Goal: Check status: Check status

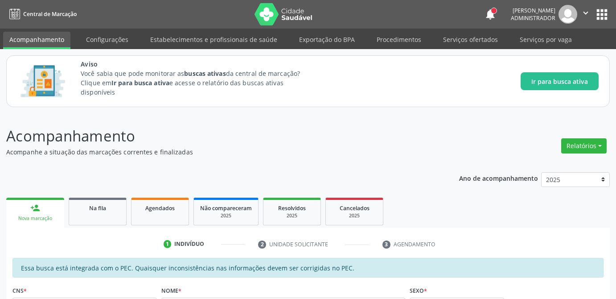
scroll to position [34, 0]
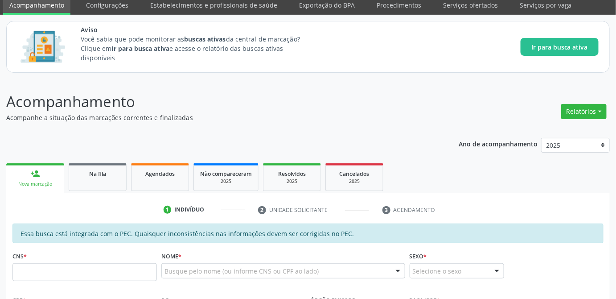
click at [412, 104] on p "Acompanhamento" at bounding box center [217, 101] width 422 height 22
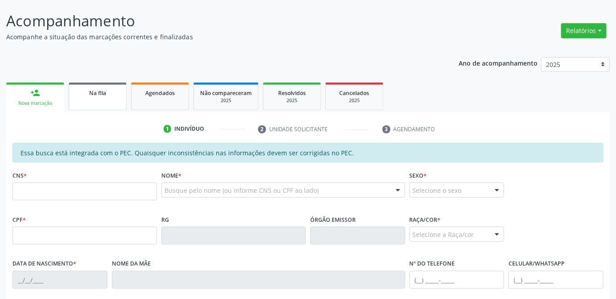
click at [96, 93] on span "Na fila" at bounding box center [97, 93] width 17 height 8
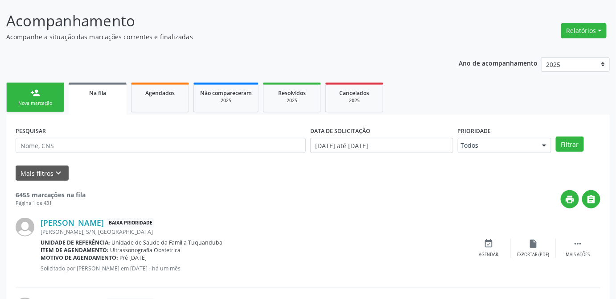
scroll to position [156, 0]
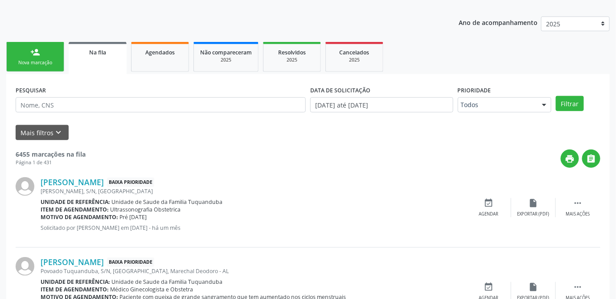
click at [564, 68] on ul "person_add Nova marcação Na fila Agendados Não compareceram 2025 Resolvidos 202…" at bounding box center [307, 57] width 603 height 34
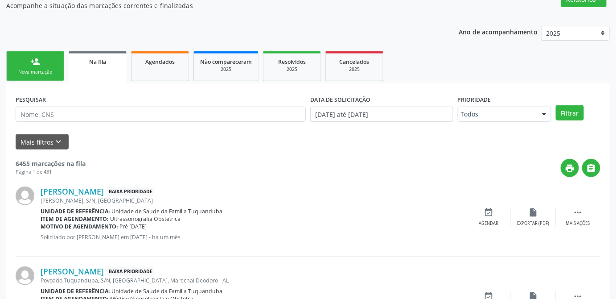
scroll to position [183, 0]
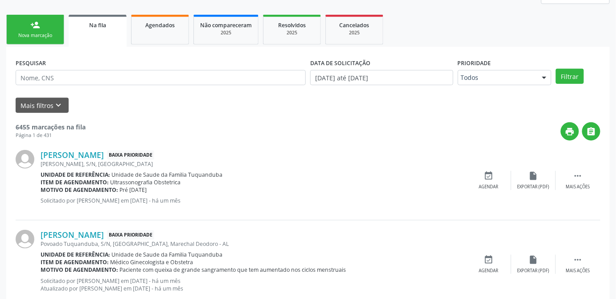
click at [474, 39] on ul "person_add Nova marcação Na fila Agendados Não compareceram 2025 Resolvidos 202…" at bounding box center [307, 29] width 603 height 34
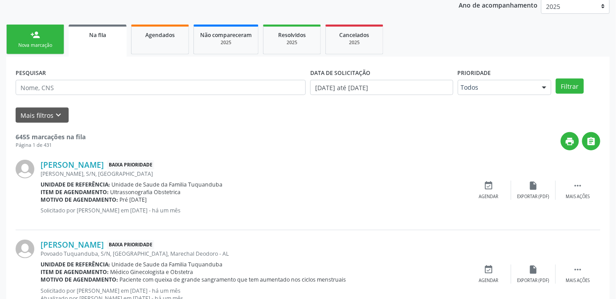
scroll to position [206, 0]
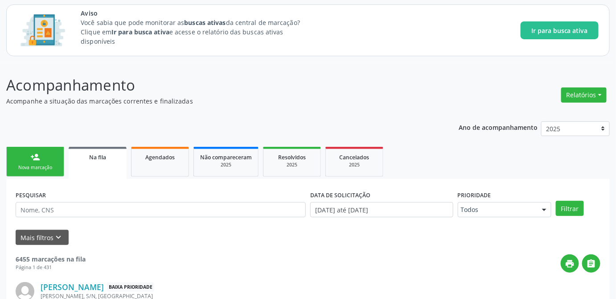
scroll to position [91, 0]
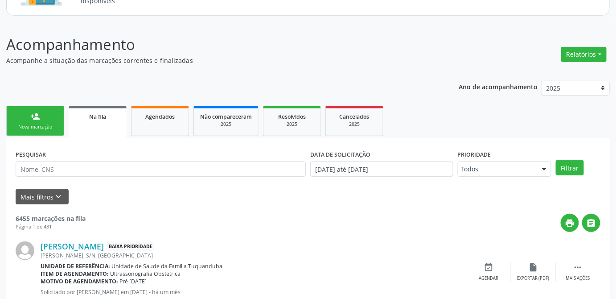
click at [445, 123] on ul "person_add Nova marcação Na fila Agendados Não compareceram 2025 Resolvidos 202…" at bounding box center [307, 121] width 603 height 34
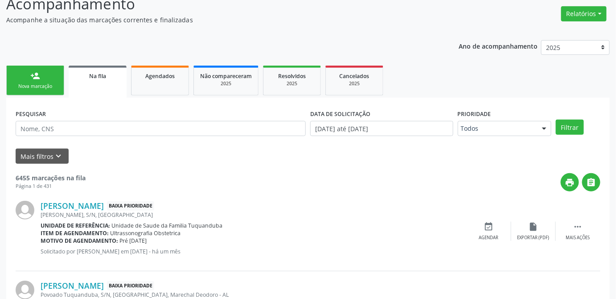
scroll to position [172, 0]
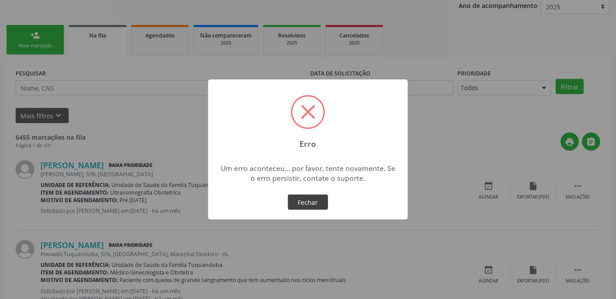
click at [321, 203] on button "Fechar" at bounding box center [308, 201] width 40 height 15
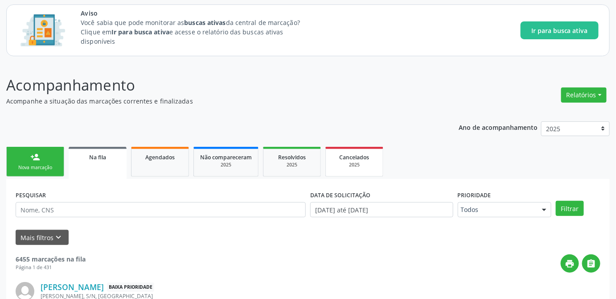
scroll to position [91, 0]
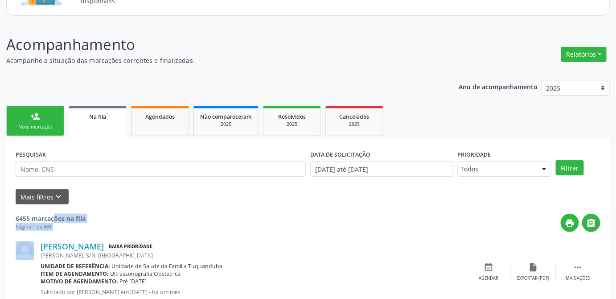
drag, startPoint x: 16, startPoint y: 214, endPoint x: 106, endPoint y: 213, distance: 89.1
click at [106, 213] on div "6455 marcações na fila Página 1 de 431 print " at bounding box center [308, 222] width 585 height 18
click at [202, 215] on div "print " at bounding box center [343, 222] width 515 height 18
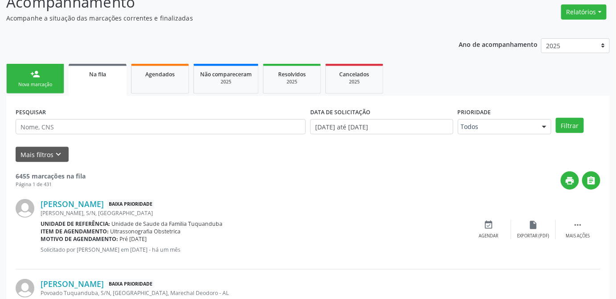
scroll to position [179, 0]
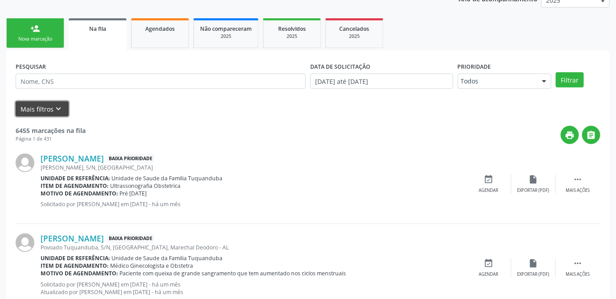
click at [55, 110] on icon "keyboard_arrow_down" at bounding box center [59, 109] width 10 height 10
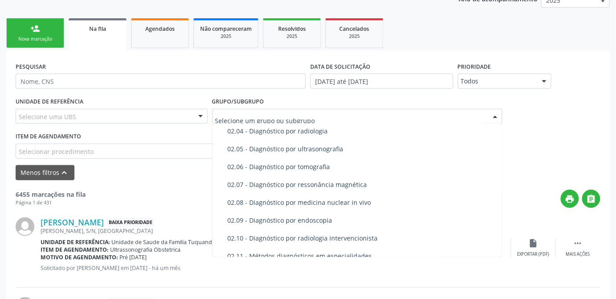
scroll to position [283, 0]
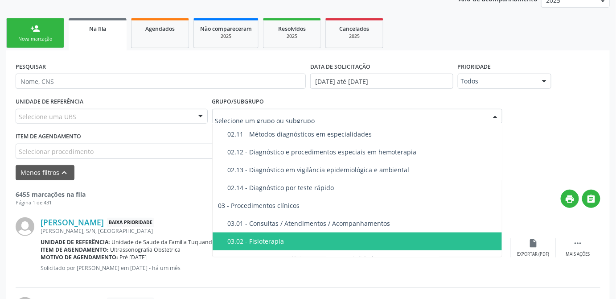
click at [292, 242] on div "03.02 - Fisioterapia" at bounding box center [361, 241] width 269 height 7
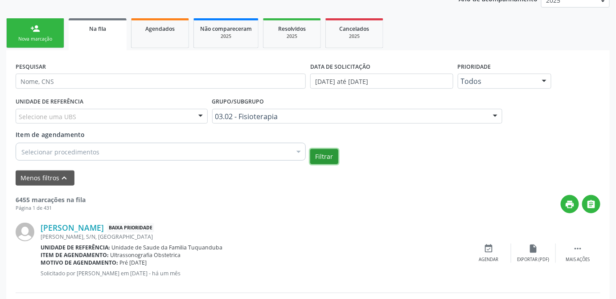
click at [323, 155] on button "Filtrar" at bounding box center [324, 156] width 28 height 15
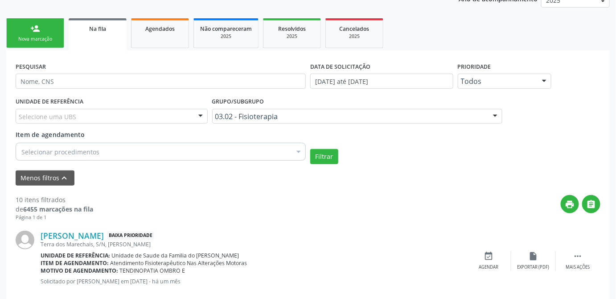
scroll to position [260, 0]
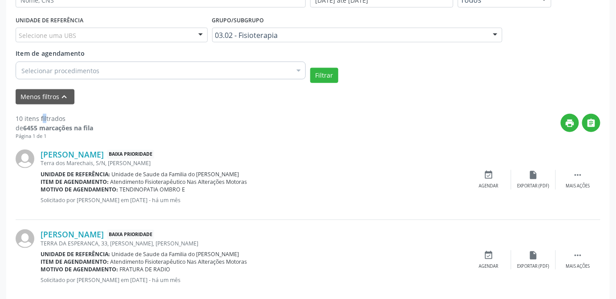
drag, startPoint x: 22, startPoint y: 119, endPoint x: 9, endPoint y: 119, distance: 12.9
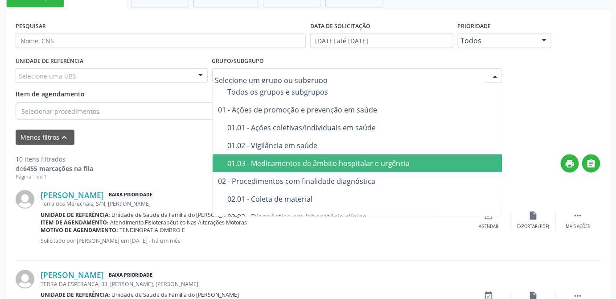
scroll to position [17, 0]
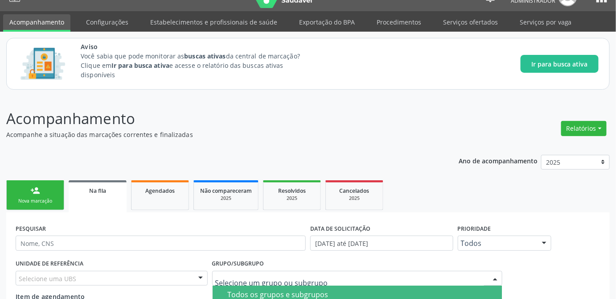
click at [285, 291] on div "Todos os grupos e subgrupos" at bounding box center [377, 294] width 301 height 7
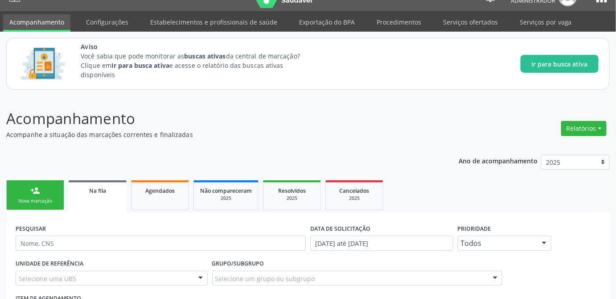
click at [607, 205] on ul "person_add Nova marcação Na fila Agendados Não compareceram 2025 Resolvidos 202…" at bounding box center [307, 195] width 603 height 34
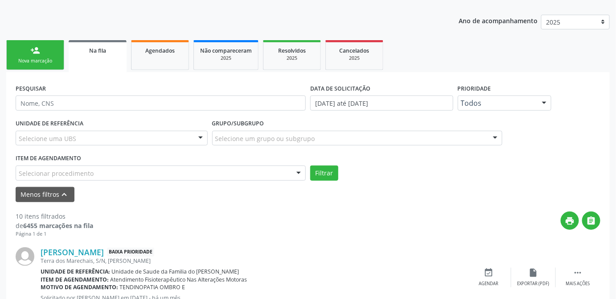
scroll to position [160, 0]
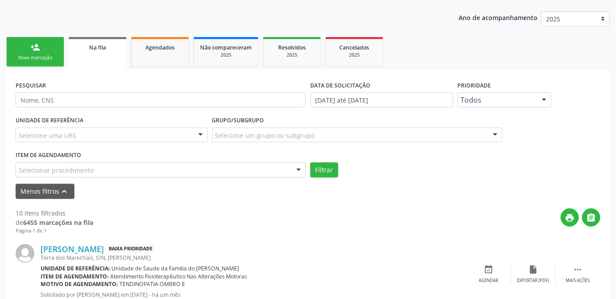
click at [576, 164] on div "Filtrar" at bounding box center [455, 169] width 295 height 15
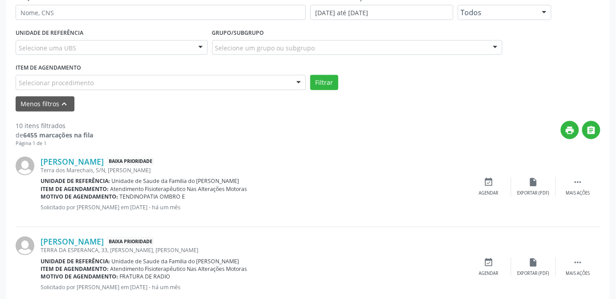
scroll to position [254, 0]
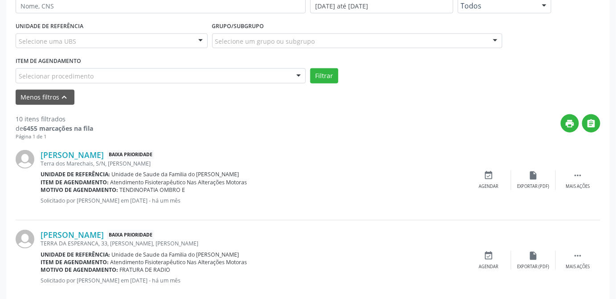
click at [254, 72] on div "Selecionar procedimento" at bounding box center [161, 75] width 290 height 15
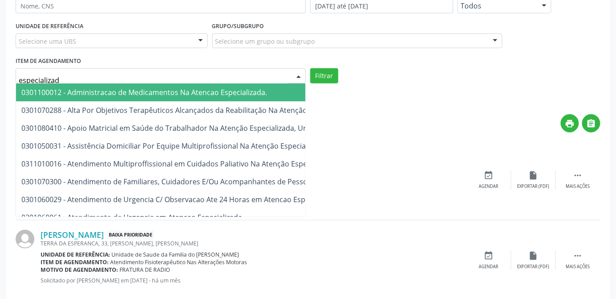
type input "especializada"
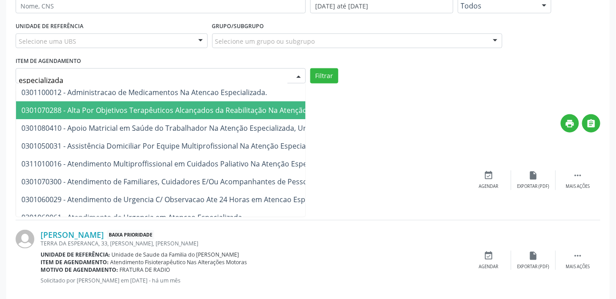
scroll to position [122, 0]
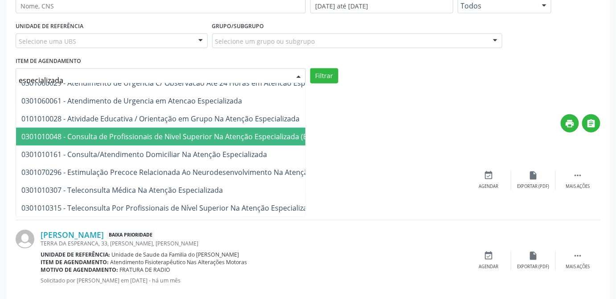
click at [247, 132] on span "0301010048 - Consulta de Profissionais de Nivel Superior Na Atenção Especializa…" at bounding box center [187, 136] width 332 height 10
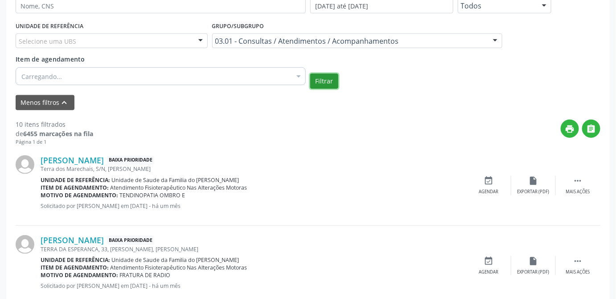
click at [332, 83] on button "Filtrar" at bounding box center [324, 81] width 28 height 15
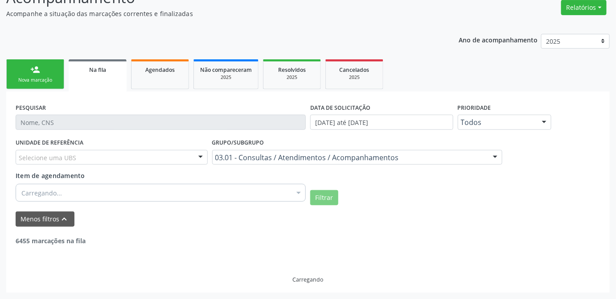
scroll to position [137, 0]
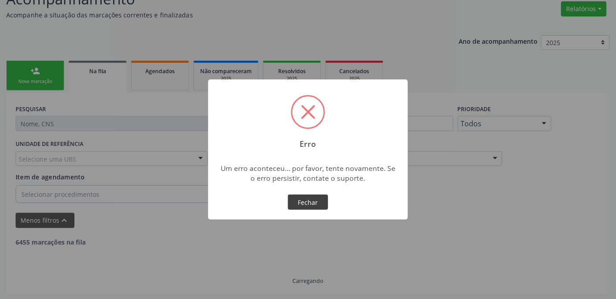
click at [292, 200] on button "Fechar" at bounding box center [308, 201] width 40 height 15
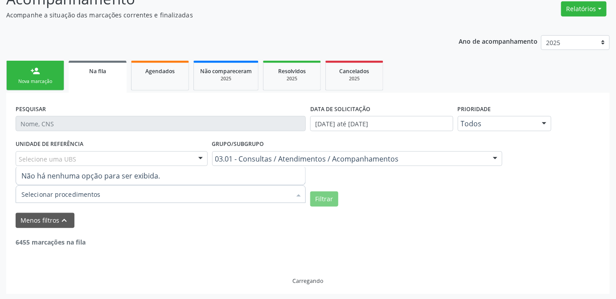
click at [106, 195] on div at bounding box center [161, 194] width 290 height 18
click at [104, 193] on input "Item de agendamento" at bounding box center [156, 194] width 270 height 18
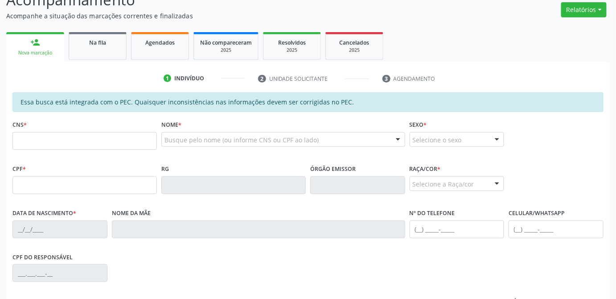
scroll to position [136, 0]
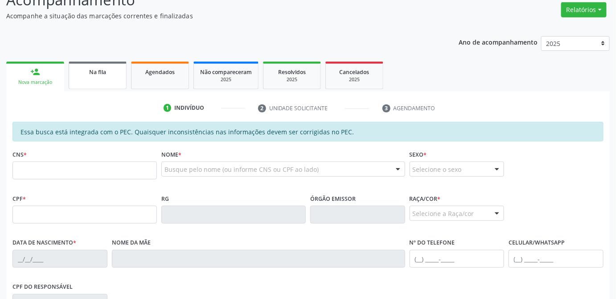
click at [88, 70] on div "Na fila" at bounding box center [97, 71] width 45 height 9
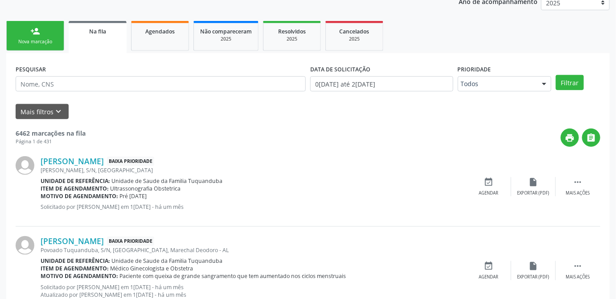
scroll to position [55, 0]
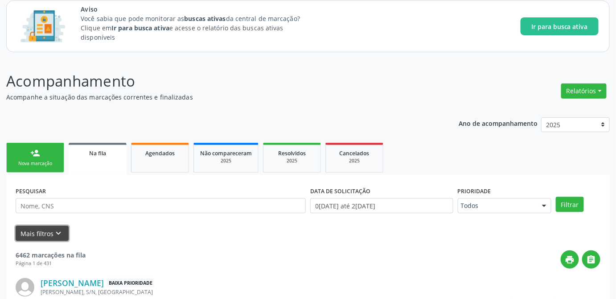
click at [43, 231] on button "Mais filtros keyboard_arrow_down" at bounding box center [42, 233] width 53 height 16
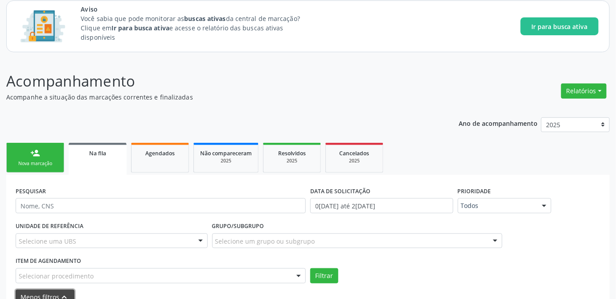
scroll to position [136, 0]
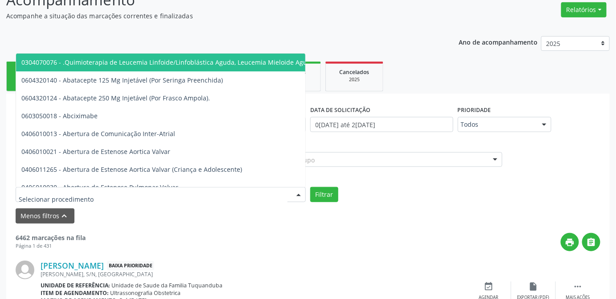
click at [173, 189] on div at bounding box center [161, 194] width 290 height 15
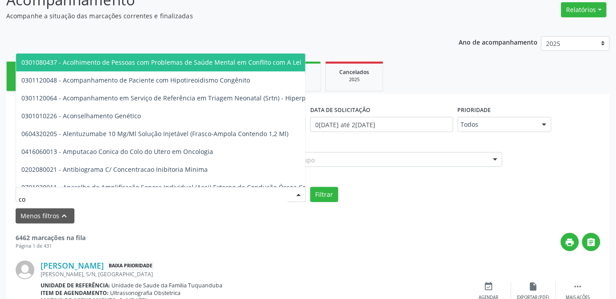
type input "c"
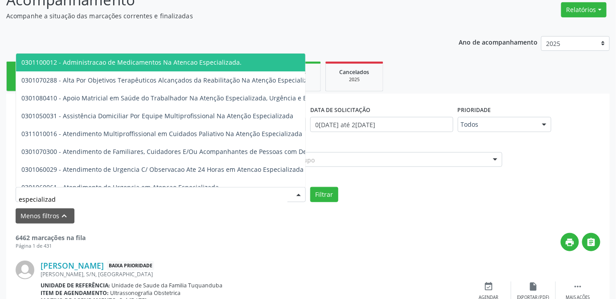
type input "especializada"
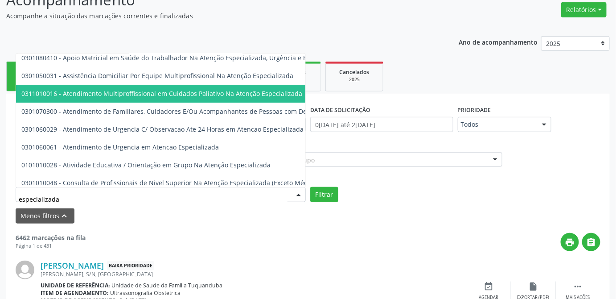
scroll to position [81, 0]
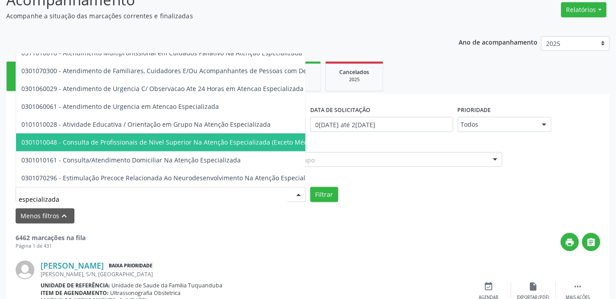
click at [143, 143] on span "0301010048 - Consulta de Profissionais de Nivel Superior Na Atenção Especializa…" at bounding box center [169, 142] width 297 height 8
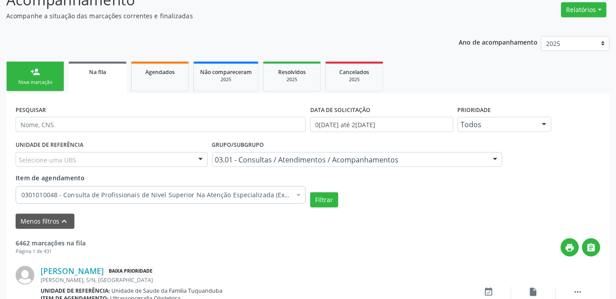
scroll to position [176, 0]
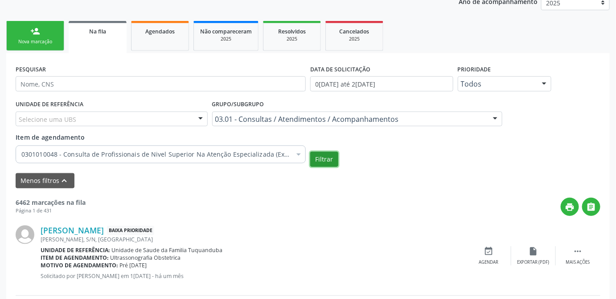
click at [323, 160] on button "Filtrar" at bounding box center [324, 159] width 28 height 15
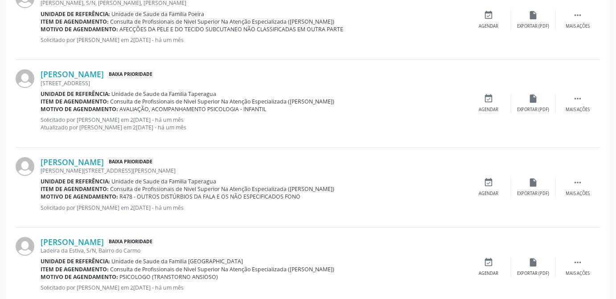
scroll to position [940, 0]
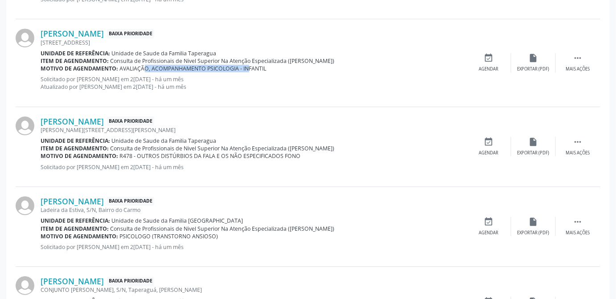
drag, startPoint x: 134, startPoint y: 67, endPoint x: 240, endPoint y: 67, distance: 106.1
click at [240, 67] on span "AVALIAÇÃO, ACOMPANHAMENTO PSICOLOGIA - INFANTIL" at bounding box center [193, 69] width 147 height 8
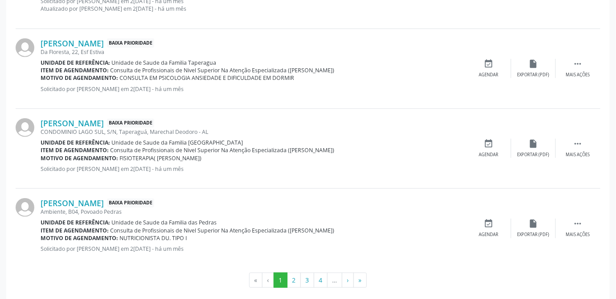
scroll to position [1352, 0]
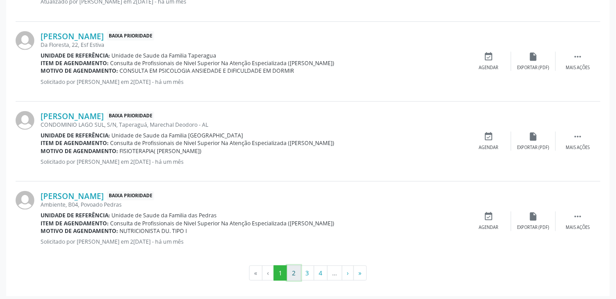
click at [291, 271] on button "2" at bounding box center [294, 272] width 14 height 15
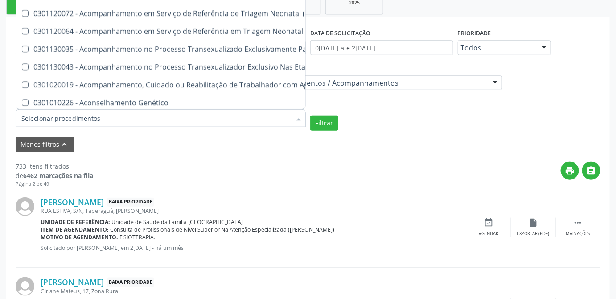
scroll to position [688, 0]
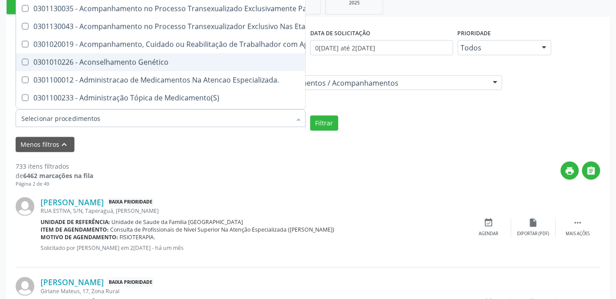
click at [25, 60] on Genético at bounding box center [25, 62] width 7 height 7
click at [22, 60] on Genético "checkbox" at bounding box center [19, 62] width 6 height 6
click at [23, 61] on Genético at bounding box center [25, 62] width 7 height 7
click at [22, 61] on Genético "checkbox" at bounding box center [19, 62] width 6 height 6
checkbox Genético "false"
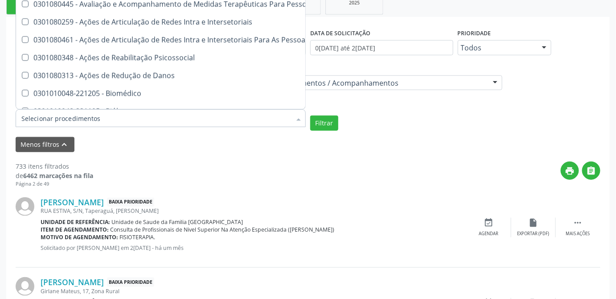
scroll to position [2106, 0]
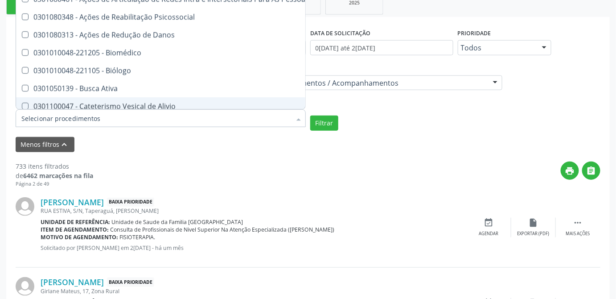
click at [254, 164] on div "print " at bounding box center [346, 174] width 507 height 26
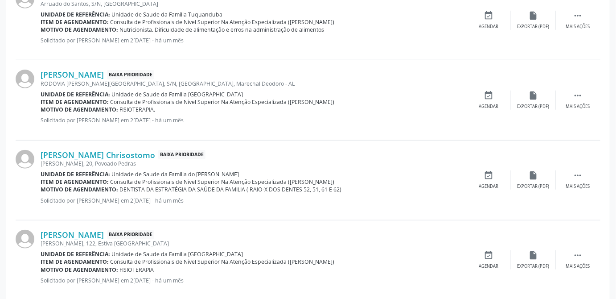
scroll to position [1344, 0]
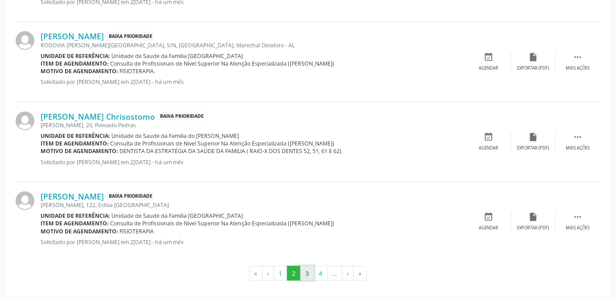
click at [307, 267] on button "3" at bounding box center [307, 273] width 14 height 15
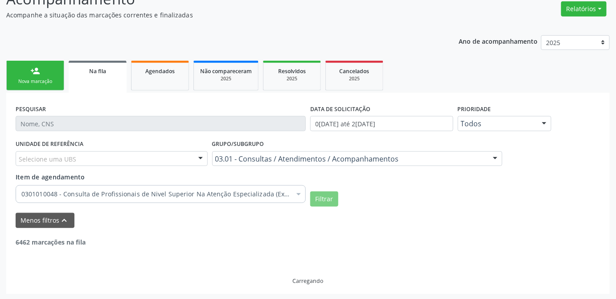
scroll to position [106, 0]
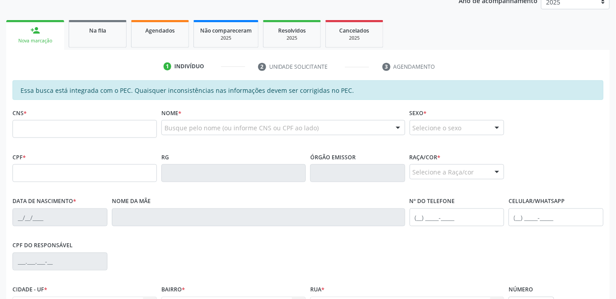
scroll to position [177, 0]
click at [98, 29] on span "Na fila" at bounding box center [97, 31] width 17 height 8
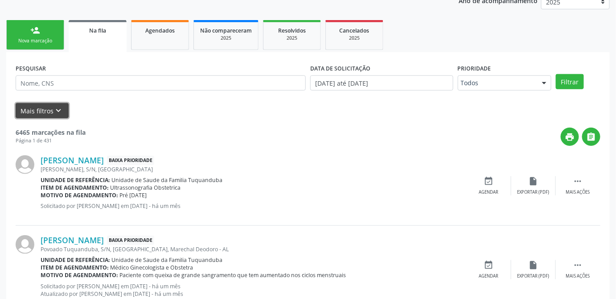
click at [49, 110] on button "Mais filtros keyboard_arrow_down" at bounding box center [42, 111] width 53 height 16
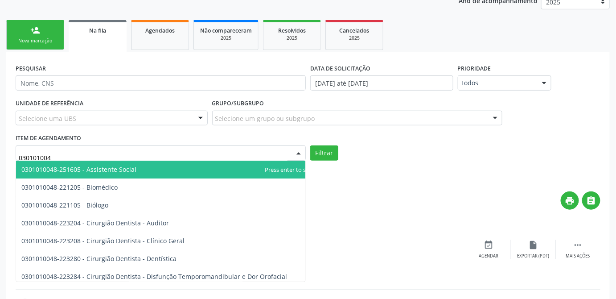
type input "0301010048"
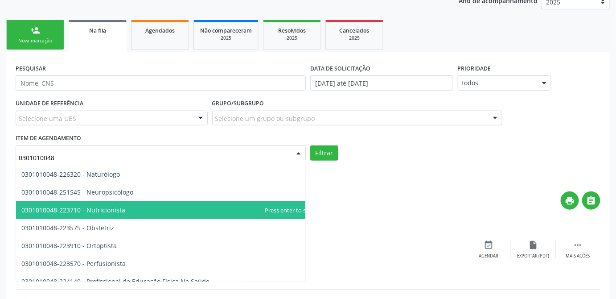
scroll to position [1256, 0]
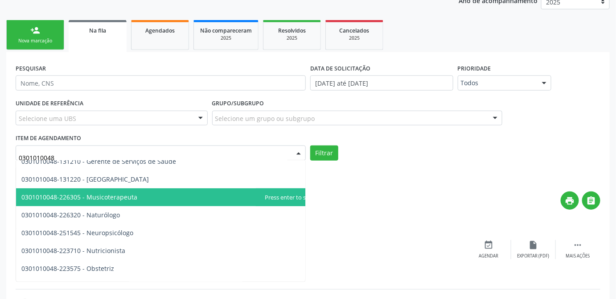
click at [146, 194] on span "0301010048-226305 - Musicoterapeuta" at bounding box center [169, 197] width 307 height 18
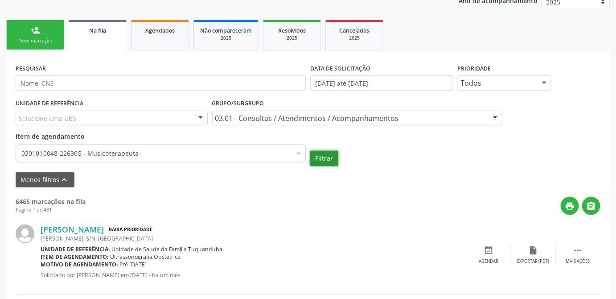
click at [328, 155] on button "Filtrar" at bounding box center [324, 158] width 28 height 15
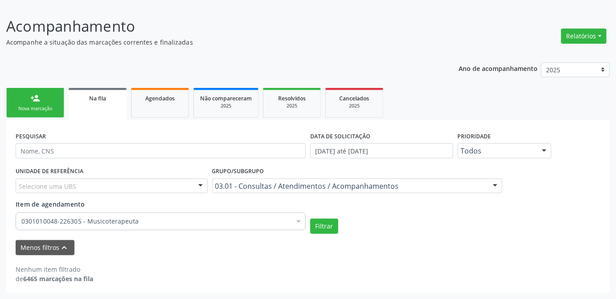
scroll to position [108, 0]
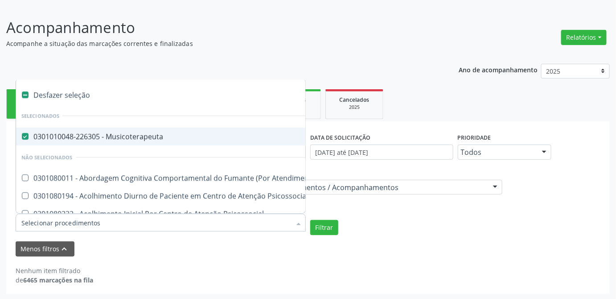
click at [27, 137] on Musicoterapeuta at bounding box center [25, 136] width 7 height 7
click at [22, 137] on Musicoterapeuta "checkbox" at bounding box center [19, 136] width 6 height 6
checkbox Musicoterapeuta "false"
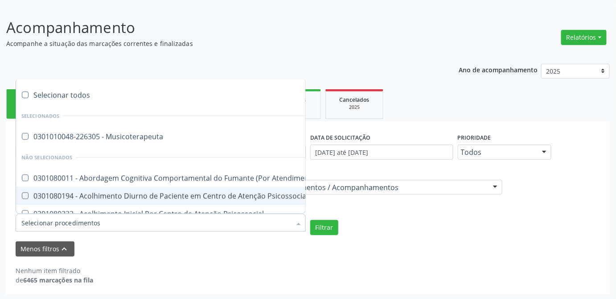
click at [110, 221] on input "Item de agendamento" at bounding box center [156, 222] width 270 height 18
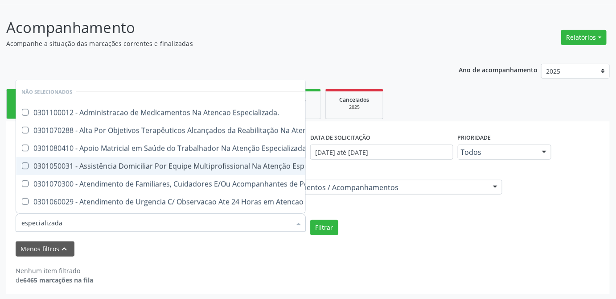
type input "especializada"
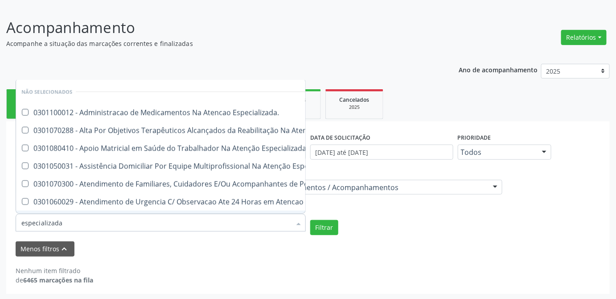
scroll to position [110, 0]
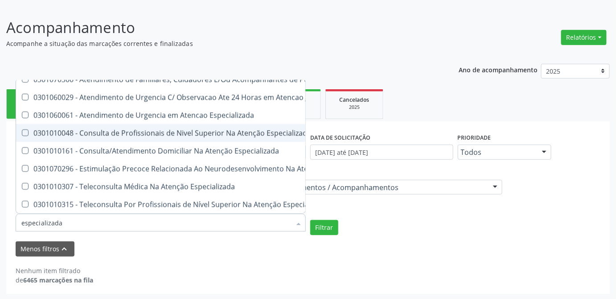
click at [162, 129] on div "0301010048 - Consulta de Profissionais de Nivel Superior Na Atenção Especializa…" at bounding box center [293, 132] width 545 height 7
checkbox Médico\) "true"
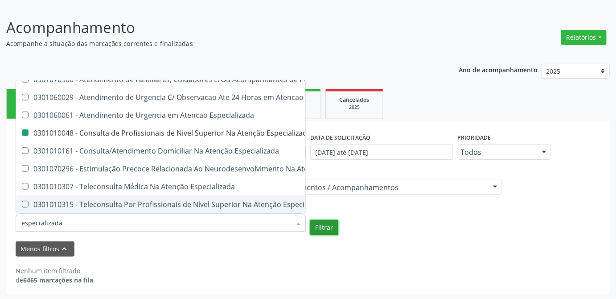
checkbox Especializada\ "true"
checkbox Médico\) "false"
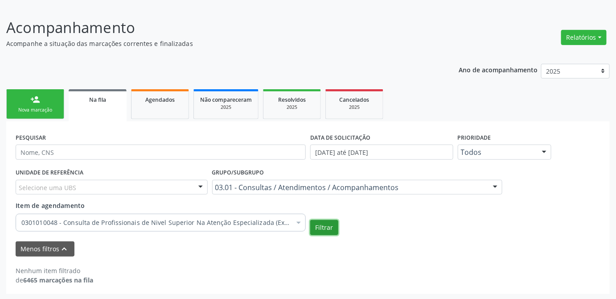
scroll to position [0, 0]
click at [324, 227] on button "Filtrar" at bounding box center [324, 227] width 28 height 15
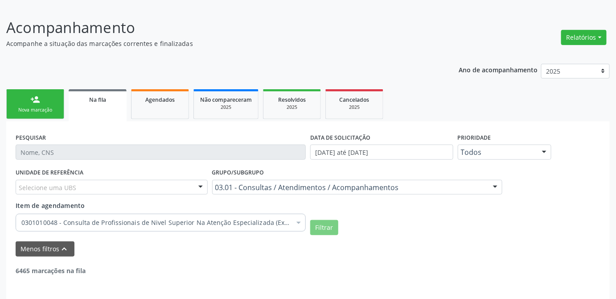
click at [443, 215] on div "UNIDADE DE REFERÊNCIA Selecione uma UBS Todas as UBS Unidade de Saude da Famili…" at bounding box center [307, 200] width 589 height 69
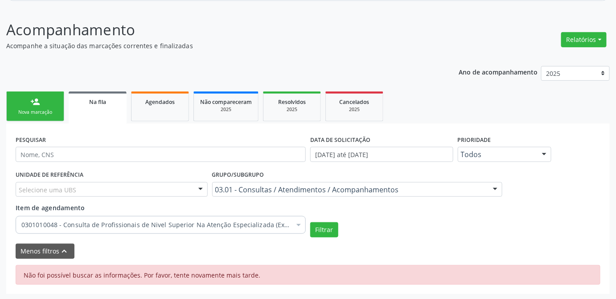
click at [473, 222] on div "Filtrar" at bounding box center [455, 229] width 295 height 15
click at [329, 226] on button "Filtrar" at bounding box center [324, 229] width 28 height 15
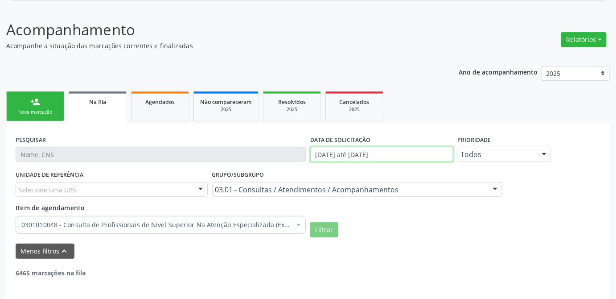
click at [435, 153] on input "0[DATE] até 2[DATE]" at bounding box center [381, 154] width 143 height 15
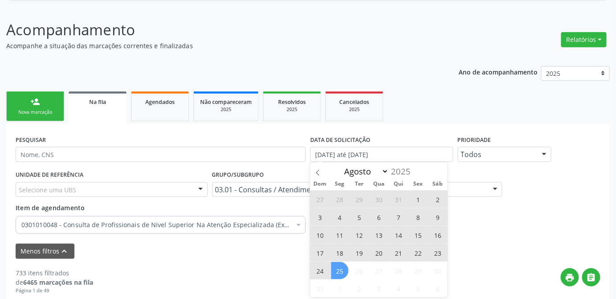
click at [419, 200] on span "1" at bounding box center [418, 198] width 17 height 17
type input "01/08/2025"
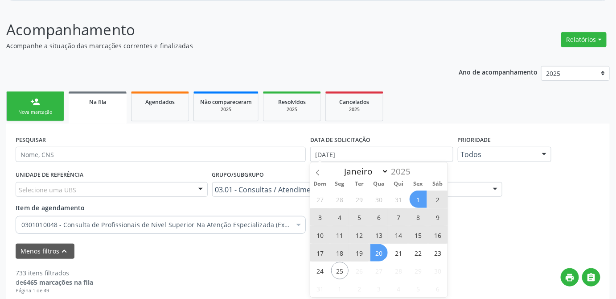
scroll to position [187, 0]
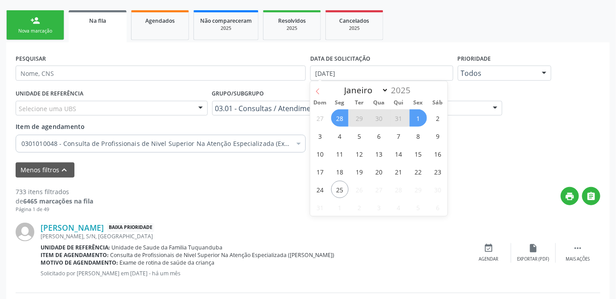
click at [320, 93] on icon at bounding box center [318, 91] width 6 height 6
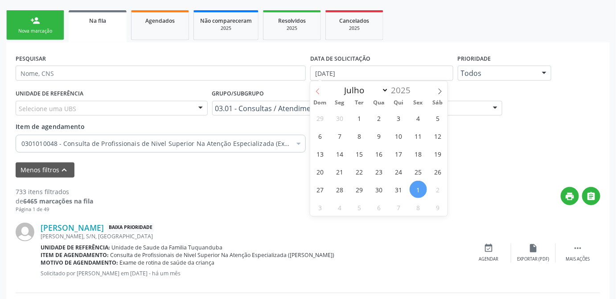
click at [320, 93] on icon at bounding box center [318, 91] width 6 height 6
select select "5"
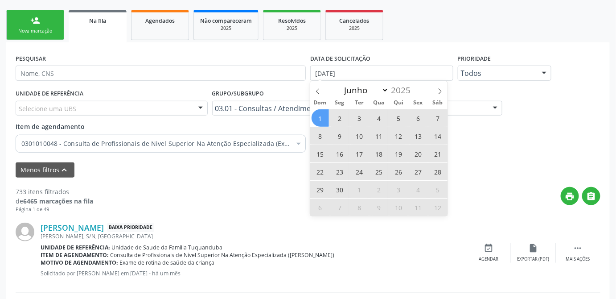
click at [316, 116] on span "1" at bounding box center [319, 117] width 17 height 17
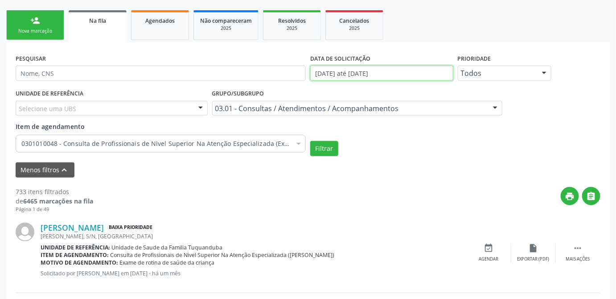
click at [423, 76] on input "01/06/2025 até 01/08/2025" at bounding box center [381, 73] width 143 height 15
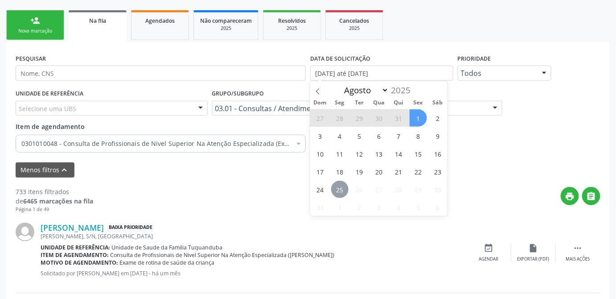
click at [340, 192] on span "25" at bounding box center [339, 188] width 17 height 17
type input "25/08/2025"
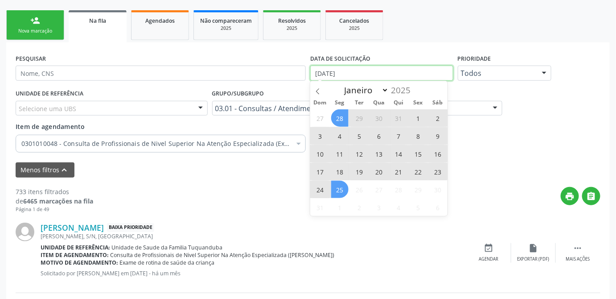
click at [347, 68] on input "25/08/2025" at bounding box center [381, 73] width 143 height 15
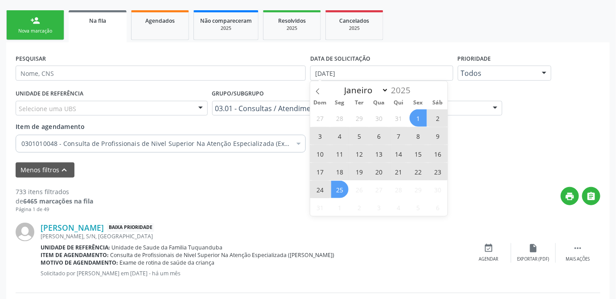
click at [414, 120] on span "1" at bounding box center [418, 117] width 17 height 17
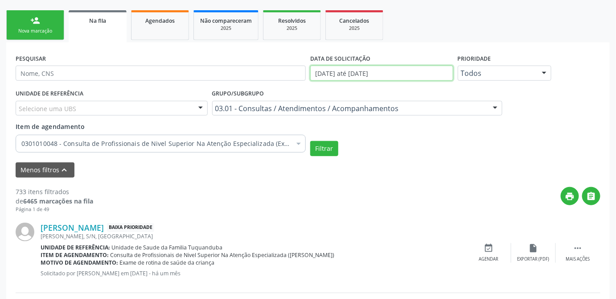
click at [406, 73] on input "01/08/2025 até 25/08/2025" at bounding box center [381, 73] width 143 height 15
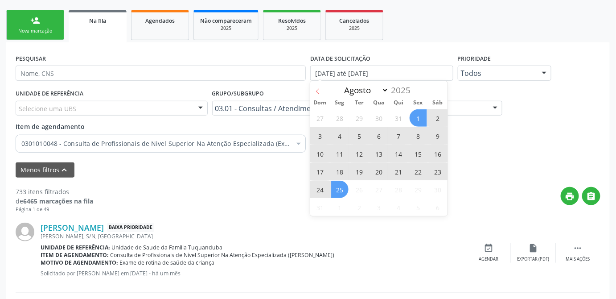
click at [321, 93] on icon at bounding box center [318, 91] width 6 height 6
select select "6"
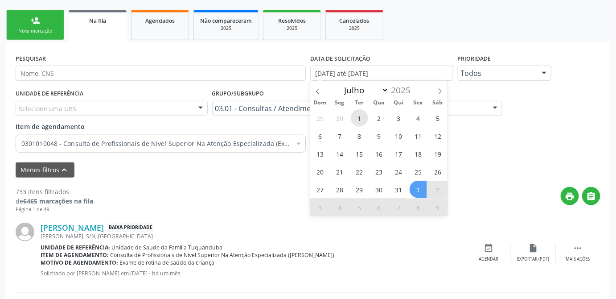
click at [364, 116] on span "1" at bounding box center [359, 117] width 17 height 17
type input "01/07/2025"
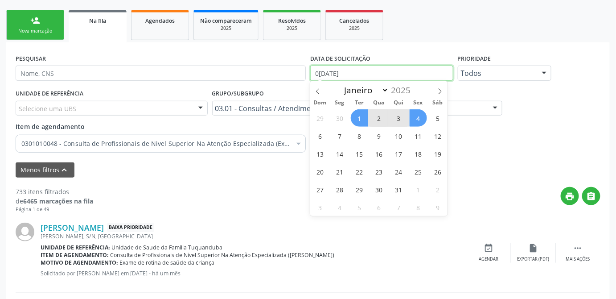
click at [420, 75] on input "01/07/2025" at bounding box center [381, 73] width 143 height 15
click at [436, 95] on span at bounding box center [439, 88] width 15 height 15
select select "7"
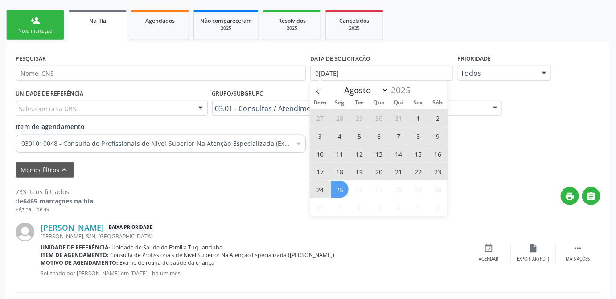
click at [342, 187] on span "25" at bounding box center [339, 188] width 17 height 17
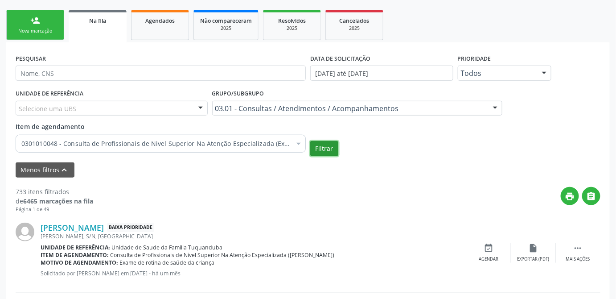
click at [320, 147] on button "Filtrar" at bounding box center [324, 148] width 28 height 15
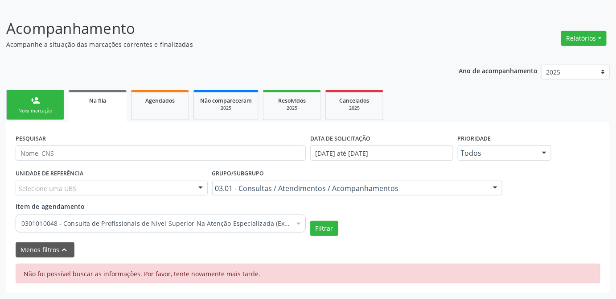
scroll to position [106, 0]
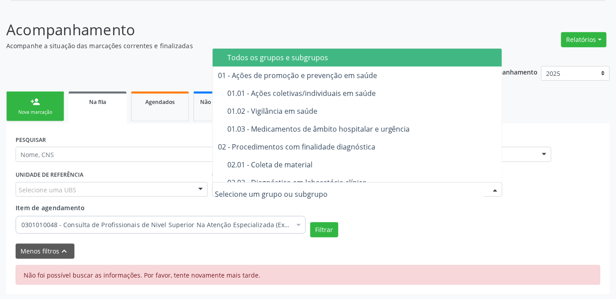
click at [282, 60] on div "Todos os grupos e subgrupos" at bounding box center [377, 57] width 301 height 7
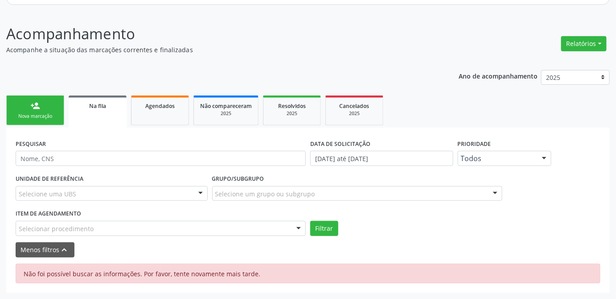
scroll to position [101, 0]
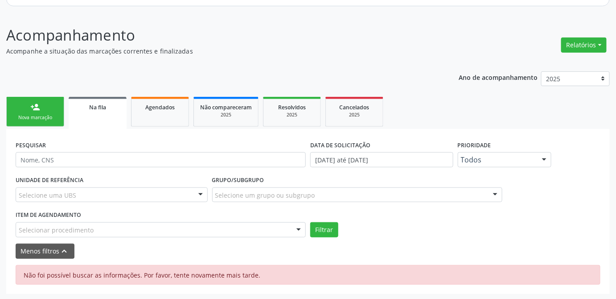
click at [200, 226] on div "Selecionar procedimento" at bounding box center [161, 229] width 290 height 15
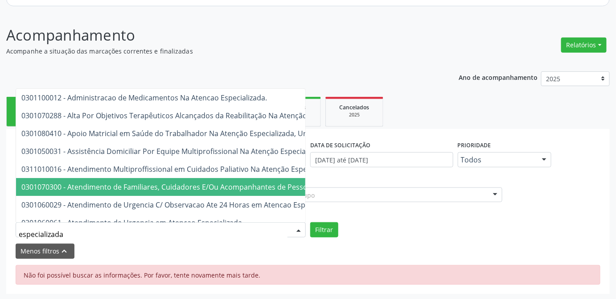
type input "especializada"
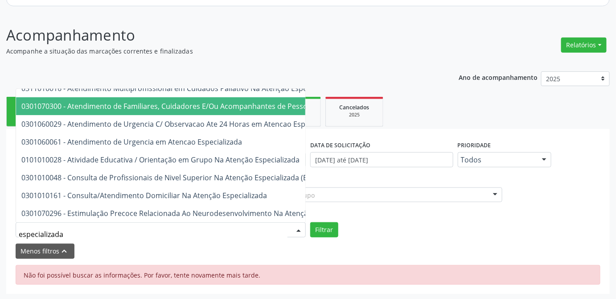
scroll to position [121, 0]
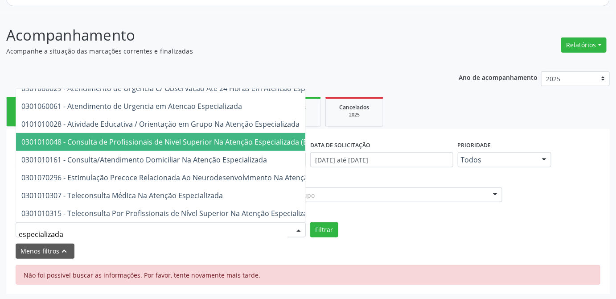
click at [213, 137] on span "0301010048 - Consulta de Profissionais de Nivel Superior Na Atenção Especializa…" at bounding box center [187, 142] width 332 height 10
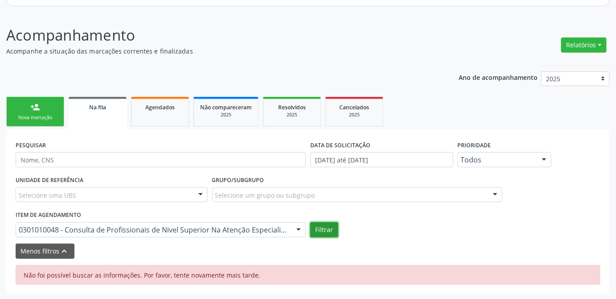
click at [332, 228] on button "Filtrar" at bounding box center [324, 229] width 28 height 15
click at [453, 114] on ul "person_add Nova marcação Na fila Agendados Não compareceram 2025 Resolvidos 202…" at bounding box center [307, 111] width 603 height 34
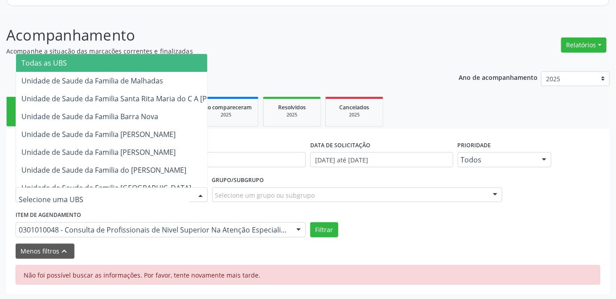
click at [126, 187] on div at bounding box center [112, 194] width 192 height 15
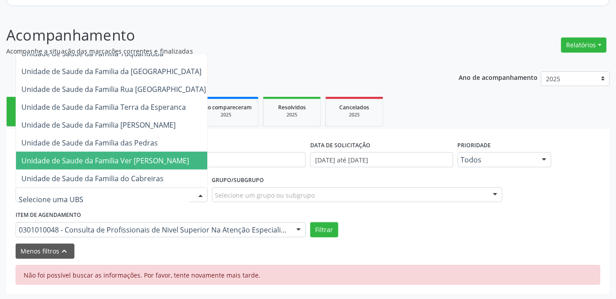
scroll to position [0, 0]
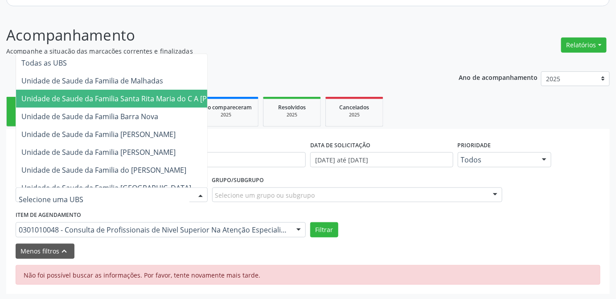
click at [283, 55] on div "Acompanhamento Acompanhe a situação das marcações correntes e finalizadas Relat…" at bounding box center [307, 159] width 603 height 270
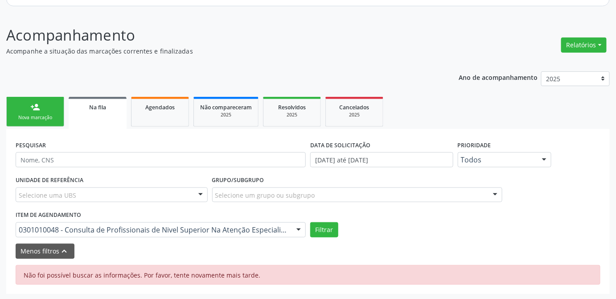
click at [454, 221] on div "UNIDADE DE REFERÊNCIA Selecione uma UBS Todas as UBS Unidade de Saude da Famili…" at bounding box center [307, 205] width 589 height 64
click at [324, 233] on button "Filtrar" at bounding box center [324, 229] width 28 height 15
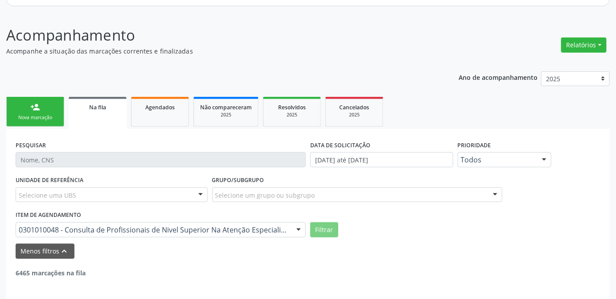
click at [156, 269] on div "6465 marcações na fila" at bounding box center [308, 267] width 585 height 19
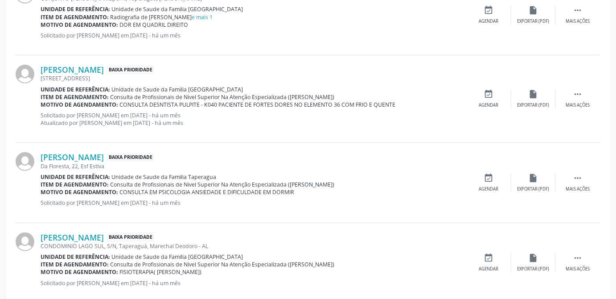
scroll to position [1346, 0]
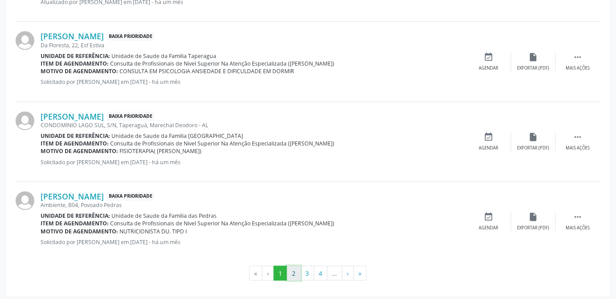
click at [292, 272] on button "2" at bounding box center [294, 273] width 14 height 15
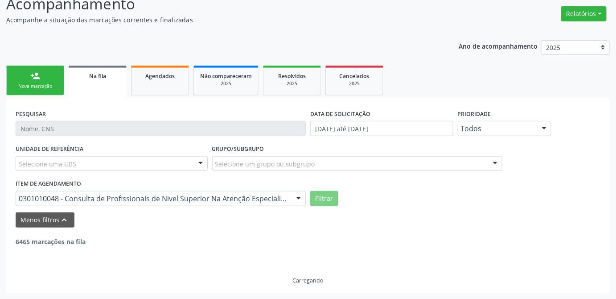
scroll to position [1339, 0]
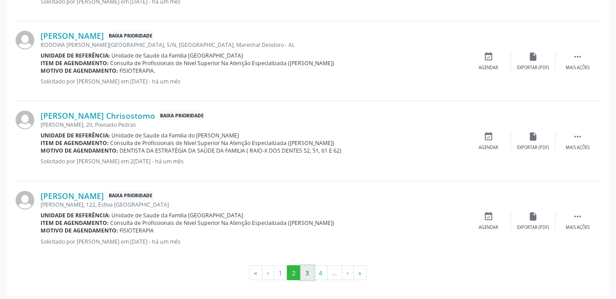
click at [305, 268] on button "3" at bounding box center [307, 272] width 14 height 15
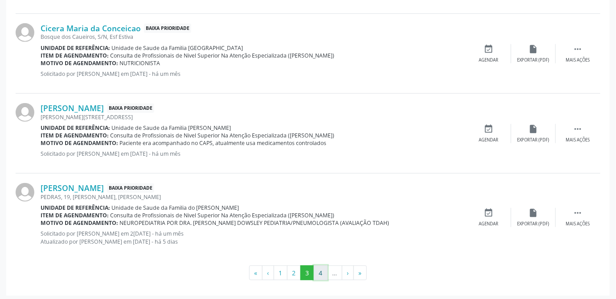
click at [324, 269] on button "4" at bounding box center [321, 272] width 14 height 15
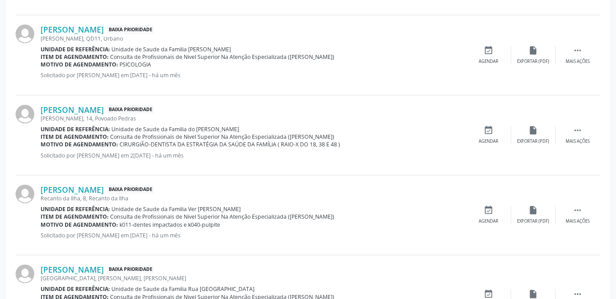
scroll to position [1362, 0]
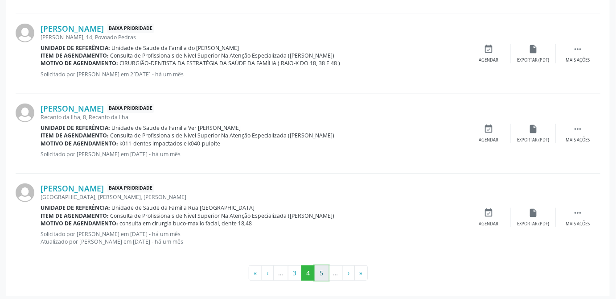
click at [322, 270] on button "5" at bounding box center [322, 272] width 14 height 15
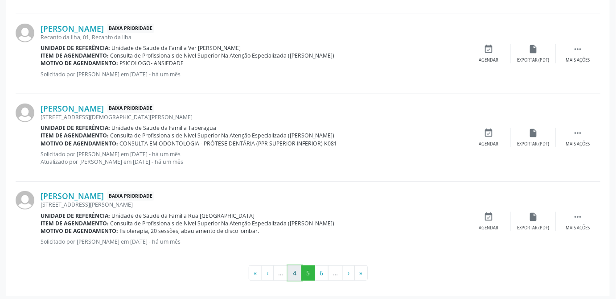
click at [296, 271] on button "4" at bounding box center [295, 272] width 14 height 15
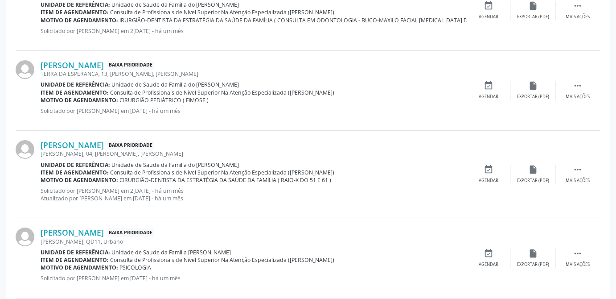
scroll to position [1037, 0]
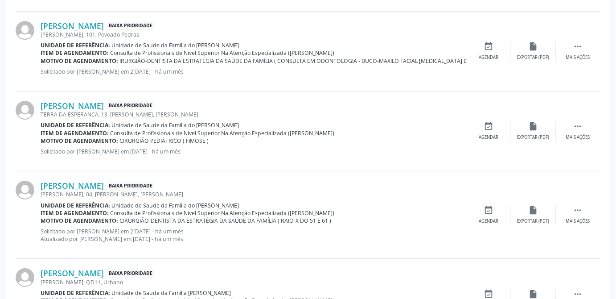
drag, startPoint x: 257, startPoint y: 205, endPoint x: 214, endPoint y: 142, distance: 76.0
click at [214, 142] on div "Kayque Matheus Santos da Silva Batista Baixa Prioridade TERRA DA ESPERANCA, 13,…" at bounding box center [254, 131] width 426 height 61
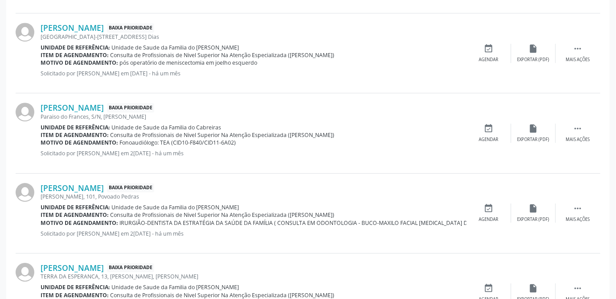
scroll to position [835, 0]
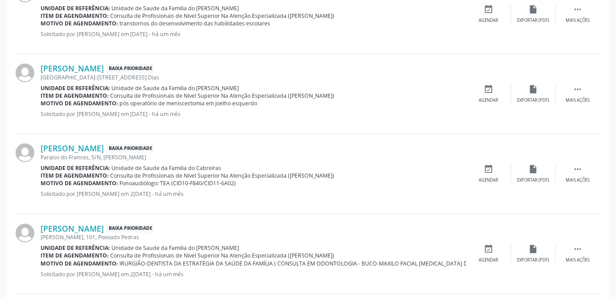
drag, startPoint x: 243, startPoint y: 192, endPoint x: 213, endPoint y: 193, distance: 30.3
click at [213, 193] on p "Solicitado por Maria Clévia Tenório da Silva Santos em 23/07/2025 - há um mês" at bounding box center [254, 194] width 426 height 8
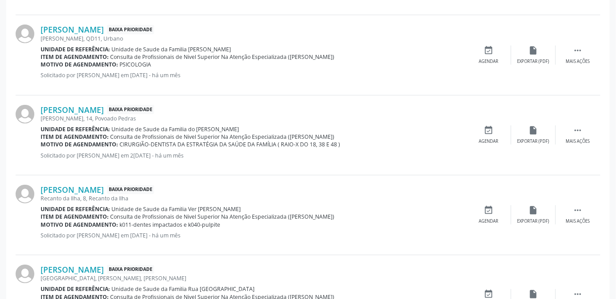
scroll to position [1362, 0]
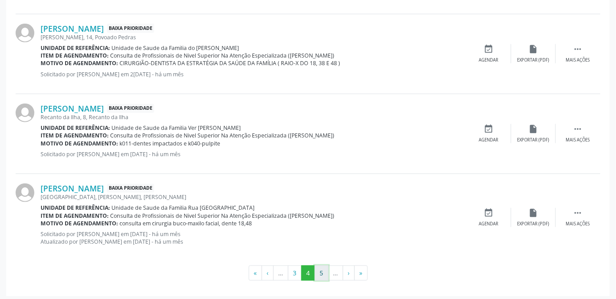
click at [321, 267] on button "5" at bounding box center [322, 272] width 14 height 15
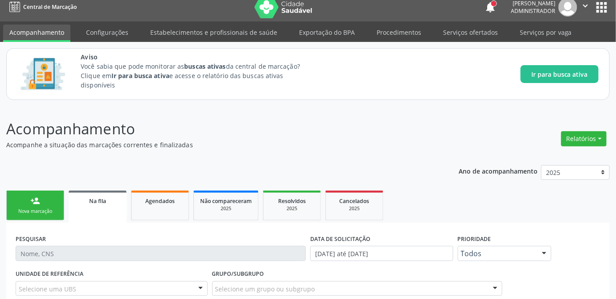
scroll to position [6, 0]
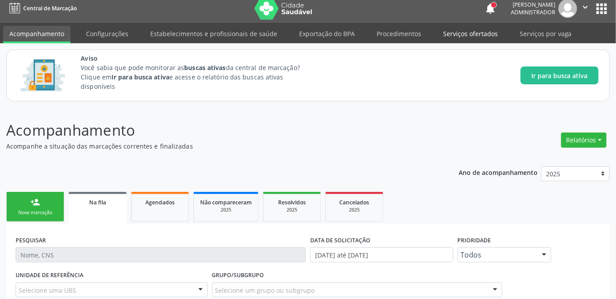
click at [461, 37] on link "Serviços ofertados" at bounding box center [470, 34] width 67 height 16
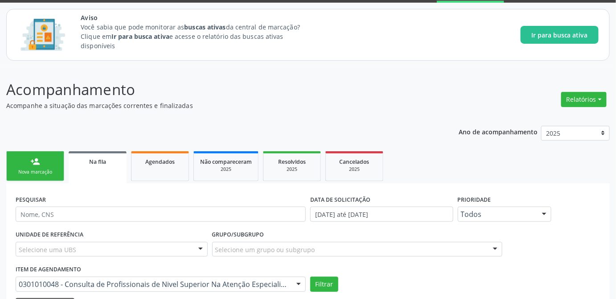
scroll to position [0, 0]
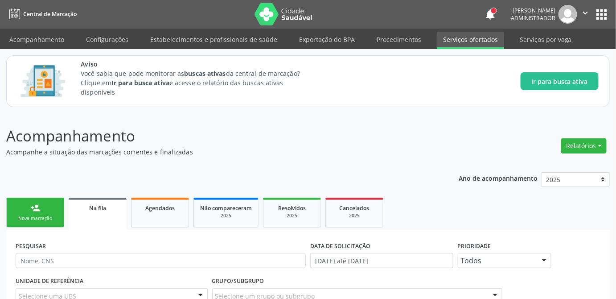
click at [457, 38] on link "Serviços ofertados" at bounding box center [470, 40] width 67 height 17
